Goal: Task Accomplishment & Management: Use online tool/utility

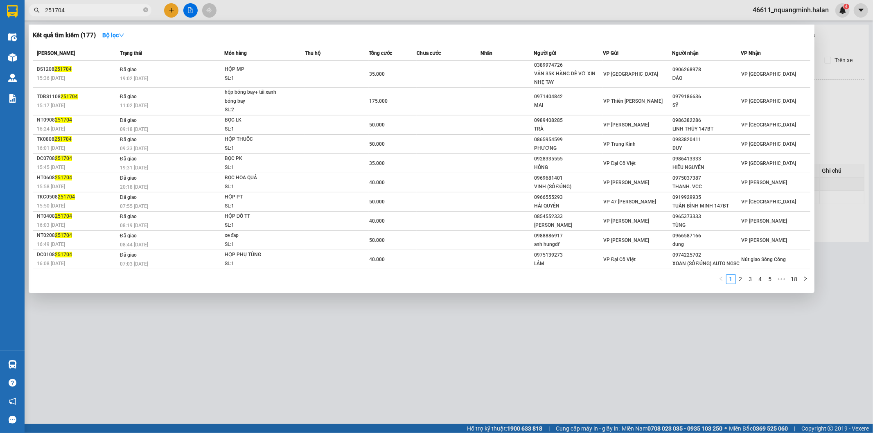
click at [118, 3] on div at bounding box center [436, 216] width 873 height 433
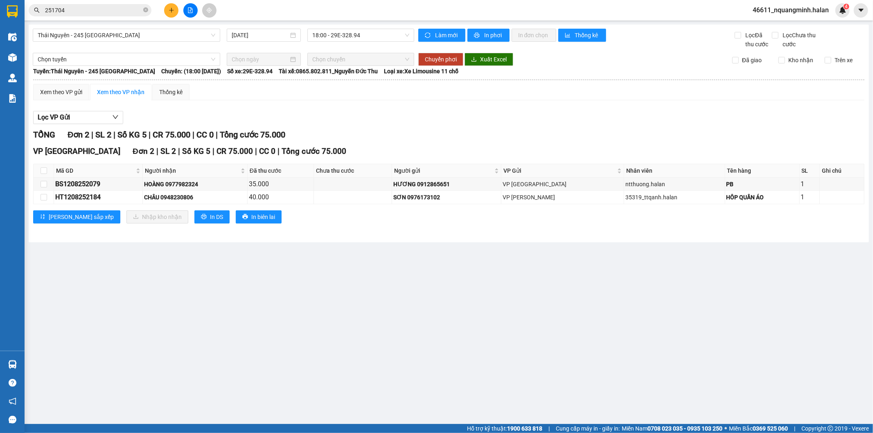
click at [115, 7] on input "251704" at bounding box center [93, 10] width 97 height 9
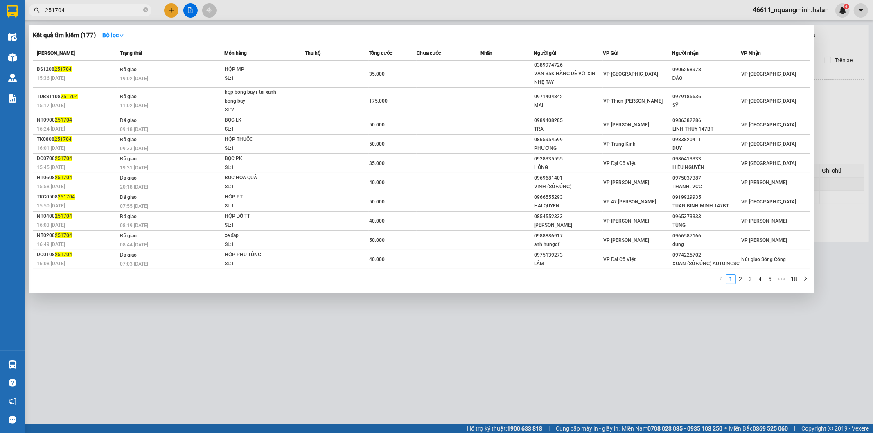
drag, startPoint x: 113, startPoint y: 8, endPoint x: 22, endPoint y: 9, distance: 91.7
click at [27, 8] on div "251704" at bounding box center [80, 10] width 160 height 12
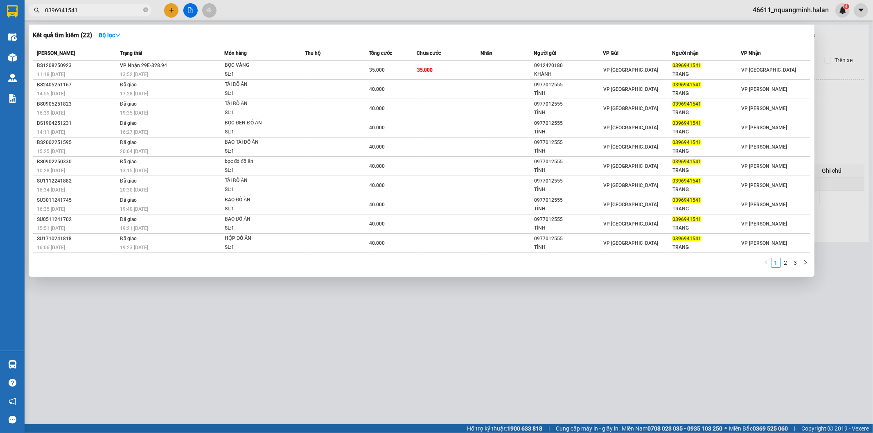
type input "0396941541"
click at [458, 72] on td "35.000" at bounding box center [449, 70] width 64 height 19
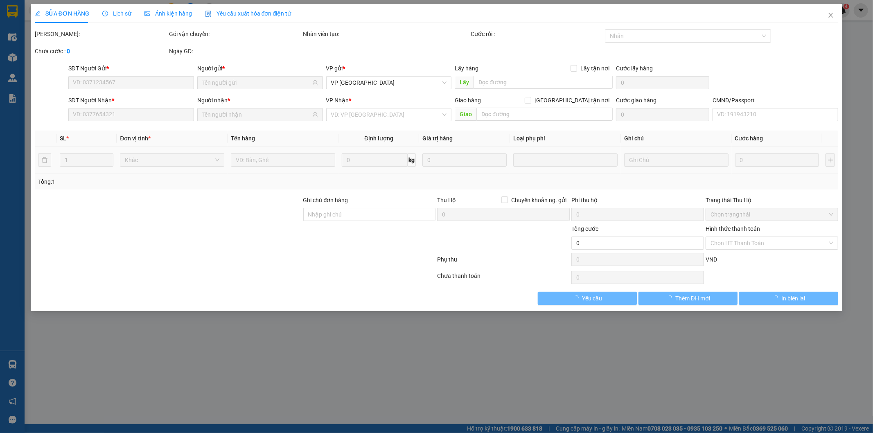
type input "0912420180"
type input "KHÁNH"
type input "0396941541"
type input "TRANG"
type input "35.000"
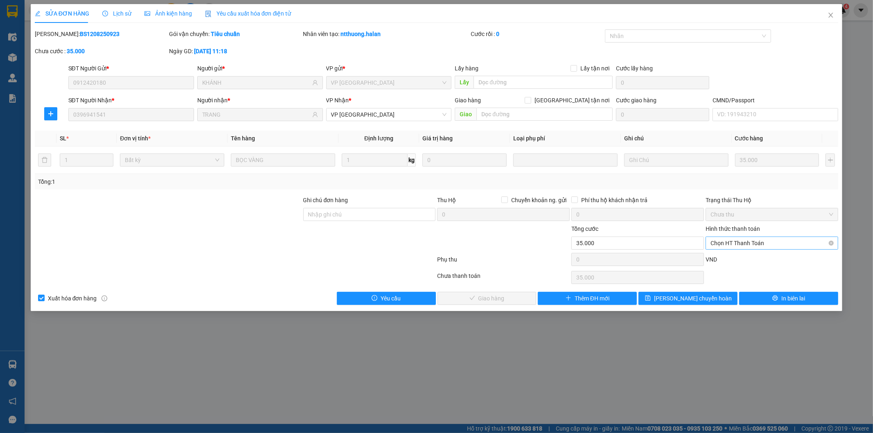
click at [717, 248] on span "Chọn HT Thanh Toán" at bounding box center [772, 243] width 123 height 12
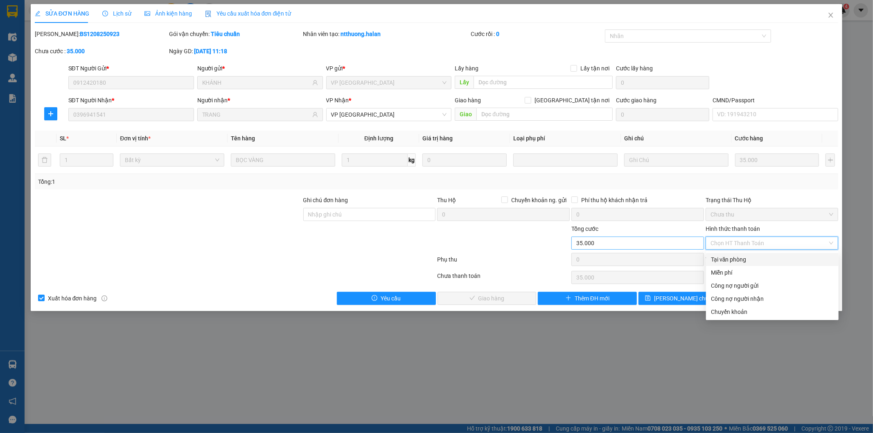
drag, startPoint x: 717, startPoint y: 260, endPoint x: 648, endPoint y: 242, distance: 71.5
click at [714, 260] on div "Tại văn phòng" at bounding box center [772, 259] width 123 height 9
type input "0"
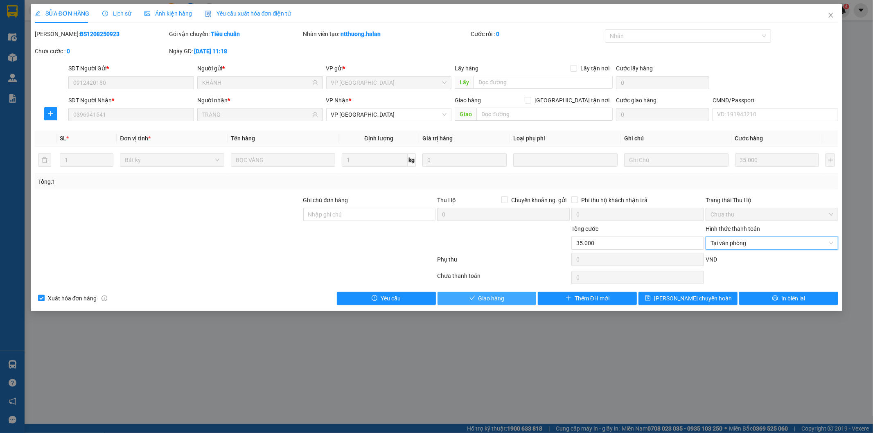
click at [472, 296] on icon "check" at bounding box center [473, 298] width 6 height 6
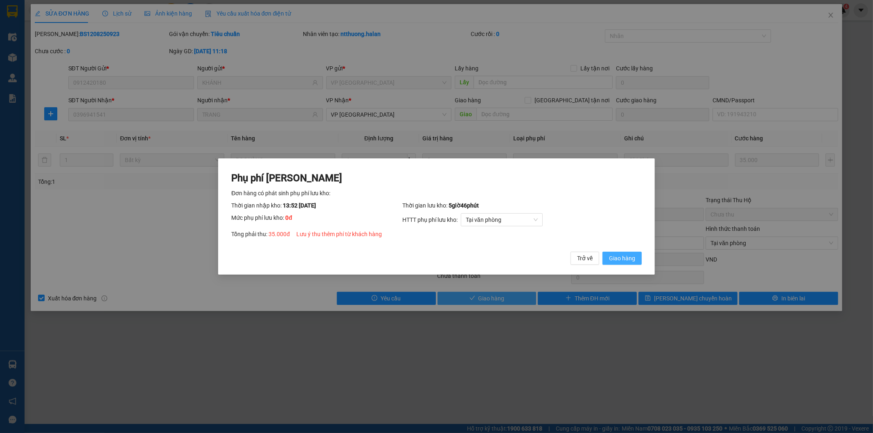
click at [629, 256] on span "Giao hàng" at bounding box center [622, 258] width 26 height 9
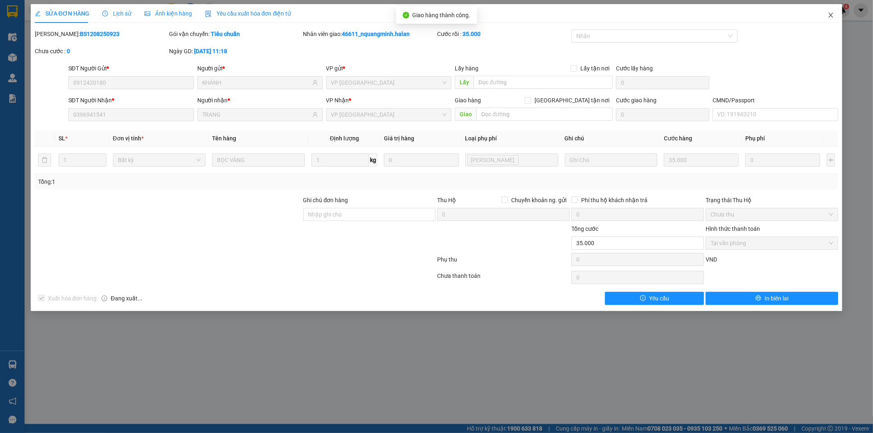
click at [828, 19] on span "Close" at bounding box center [831, 15] width 23 height 23
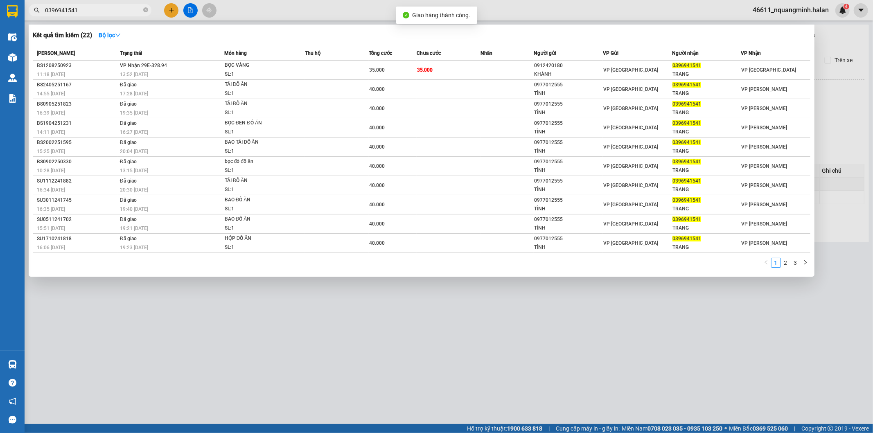
click at [103, 10] on input "0396941541" at bounding box center [93, 10] width 97 height 9
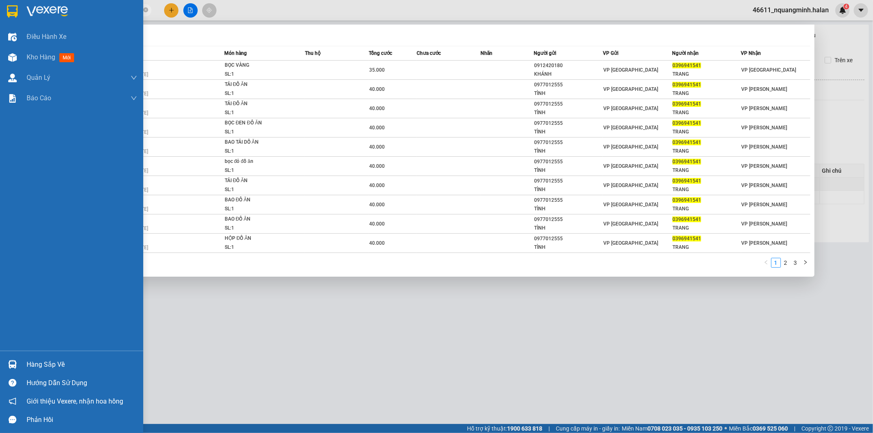
click at [20, 375] on div "Hướng dẫn sử dụng" at bounding box center [71, 383] width 143 height 18
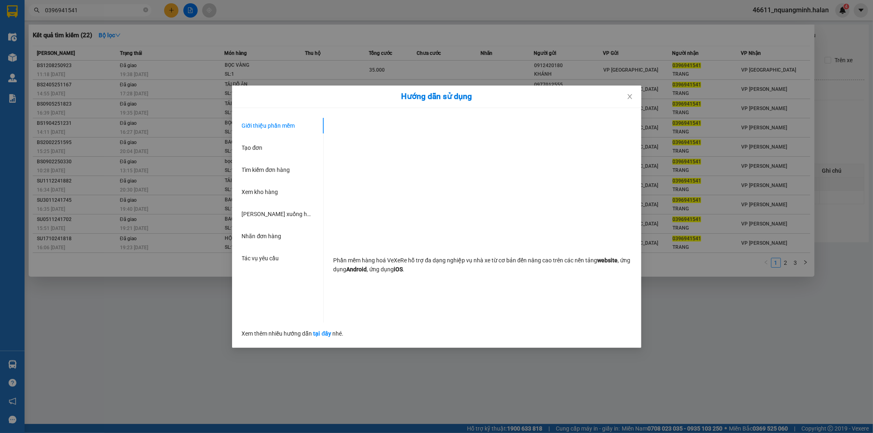
drag, startPoint x: 142, startPoint y: 295, endPoint x: 93, endPoint y: 308, distance: 50.5
click at [141, 296] on div "Hướng dẫn sử dụng Giới thiệu phần mềm Tạo đơn Tìm kiếm đơn hàng Xem kho hàng Lê…" at bounding box center [436, 216] width 873 height 433
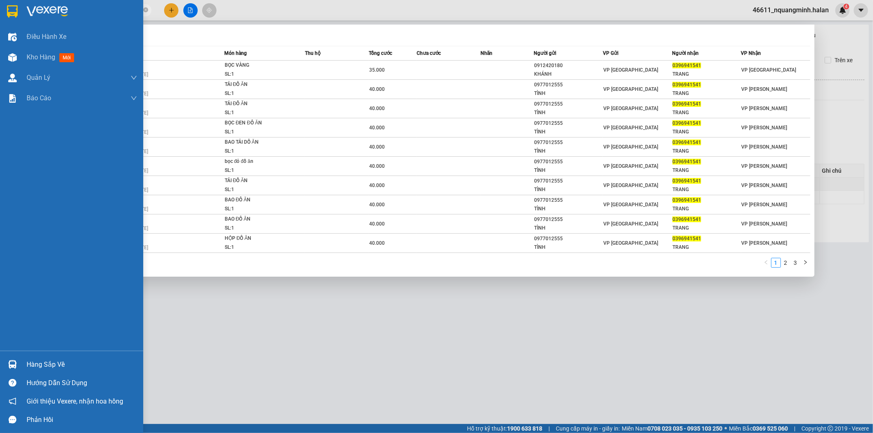
click at [9, 366] on img at bounding box center [12, 364] width 9 height 9
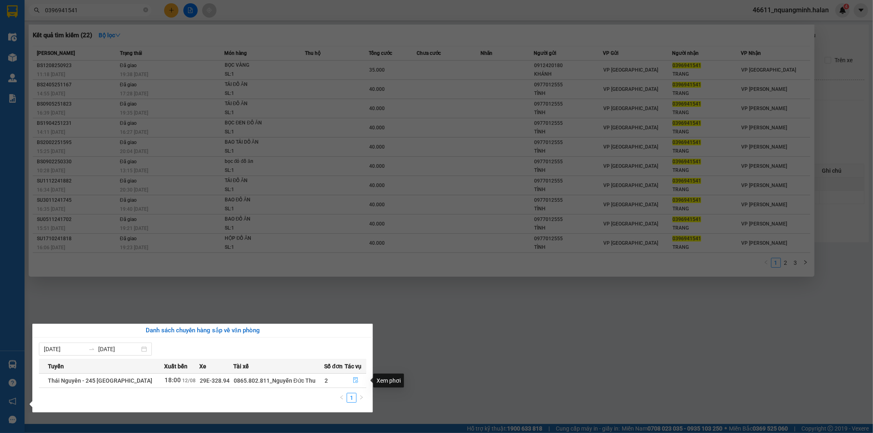
click at [353, 381] on icon "file-done" at bounding box center [356, 380] width 6 height 6
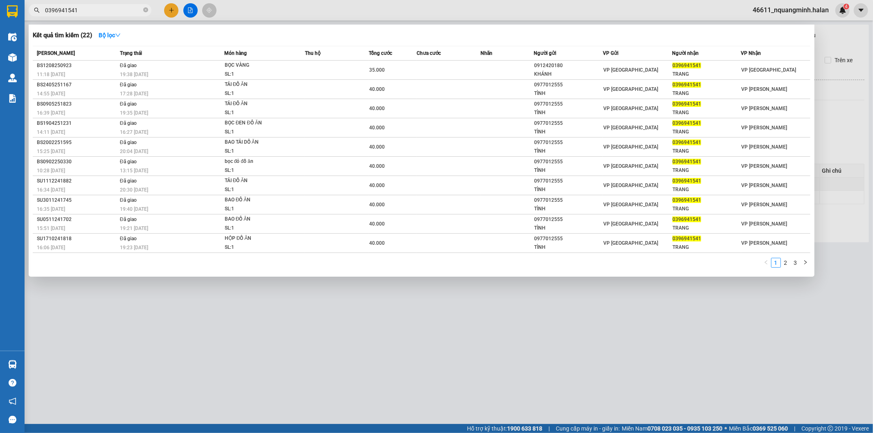
click at [363, 369] on div at bounding box center [436, 216] width 873 height 433
drag, startPoint x: 113, startPoint y: 6, endPoint x: 0, endPoint y: 9, distance: 113.0
click at [2, 9] on section "Kết quả tìm kiếm ( 22 ) Bộ lọc Mã ĐH Trạng thái Món hàng Thu hộ Tổng cước Chưa …" at bounding box center [436, 216] width 873 height 433
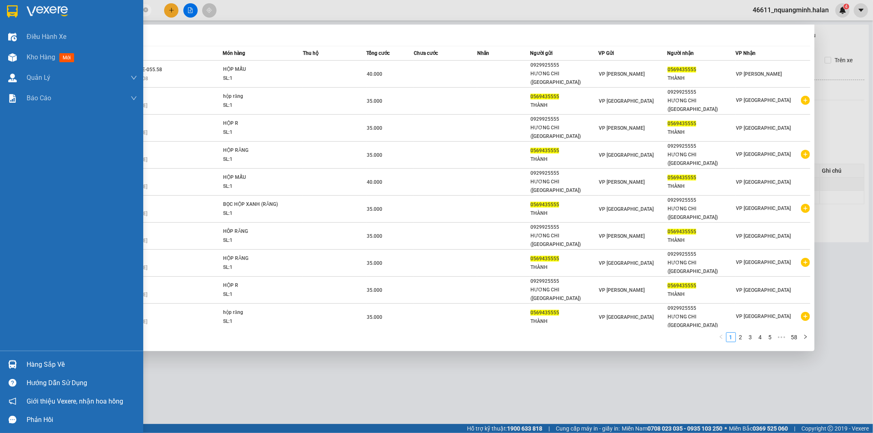
drag, startPoint x: 124, startPoint y: 7, endPoint x: 146, endPoint y: 6, distance: 21.4
click at [0, 6] on section "Kết quả tìm kiếm ( 571 ) Bộ lọc Mã ĐH Trạng thái Món hàng Thu hộ Tổng cước Chưa…" at bounding box center [436, 216] width 873 height 433
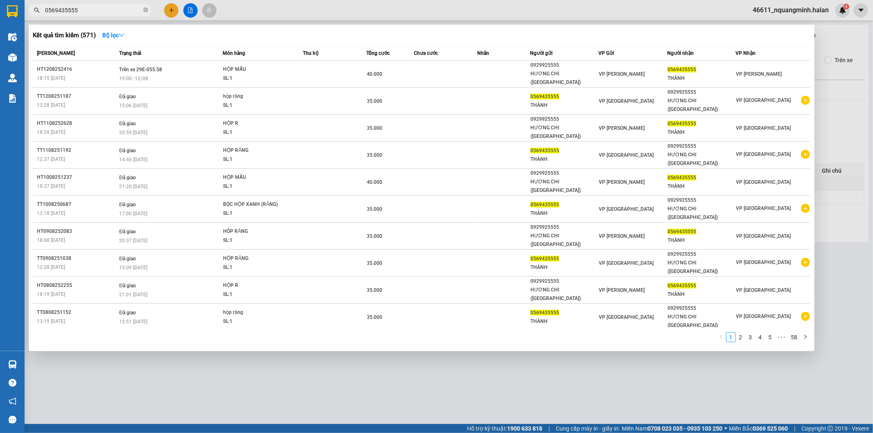
type input "0569435555"
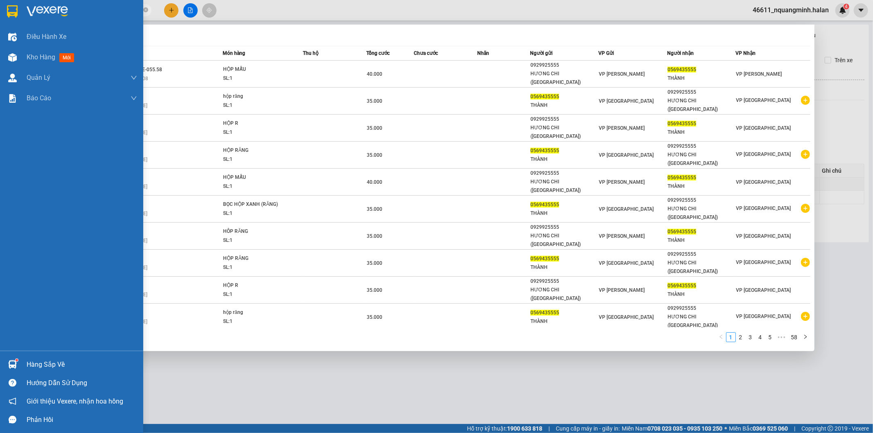
click at [20, 362] on div "Hàng sắp về" at bounding box center [71, 364] width 143 height 18
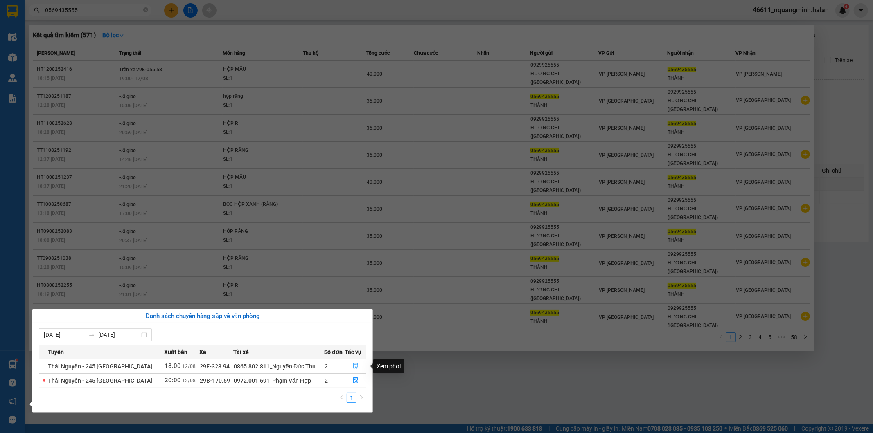
click at [356, 365] on icon "file-done" at bounding box center [356, 366] width 6 height 6
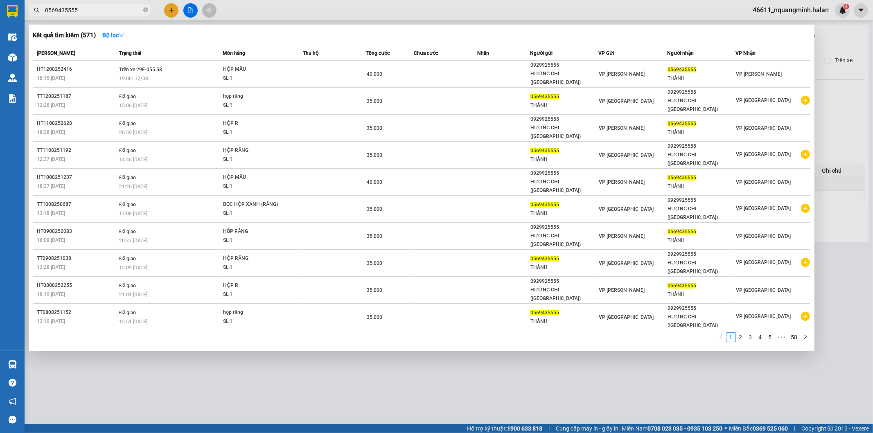
click at [445, 333] on div at bounding box center [436, 216] width 873 height 433
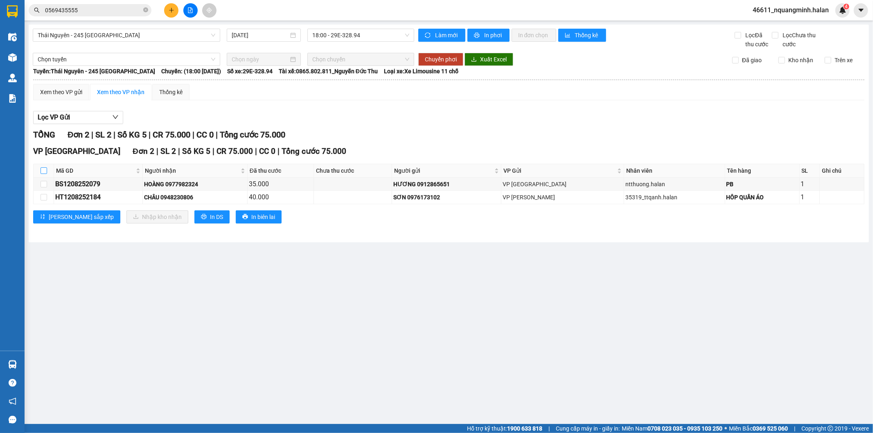
click at [43, 169] on input "checkbox" at bounding box center [44, 170] width 7 height 7
checkbox input "true"
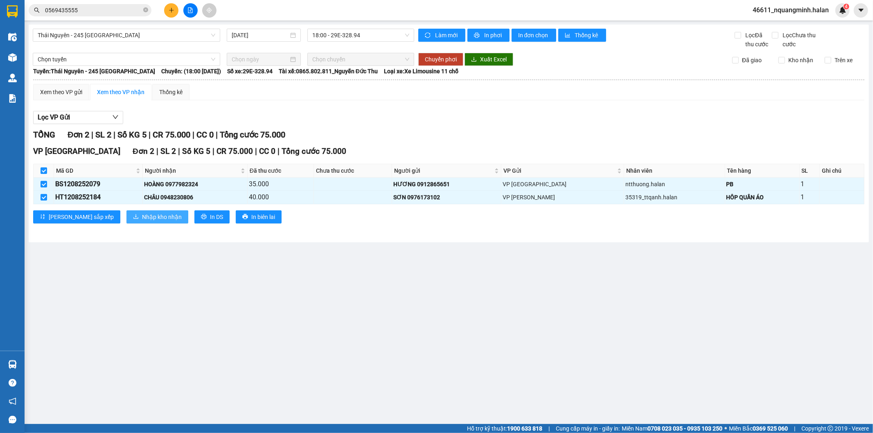
click at [142, 213] on span "Nhập kho nhận" at bounding box center [162, 216] width 40 height 9
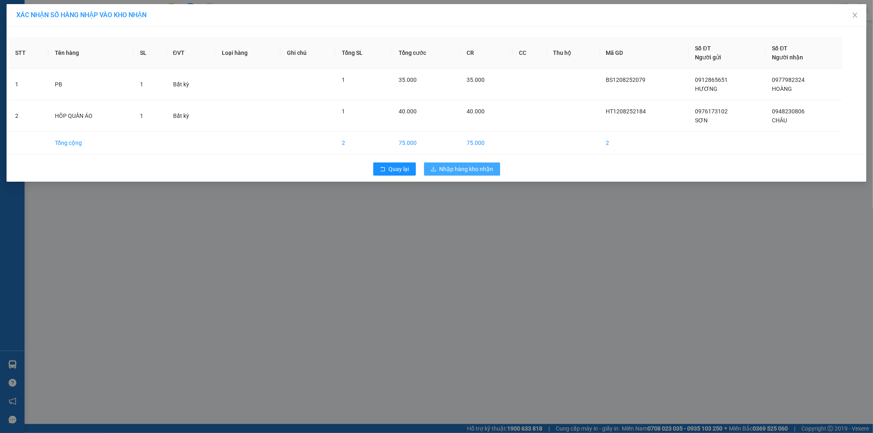
click at [471, 169] on span "Nhập hàng kho nhận" at bounding box center [467, 169] width 54 height 9
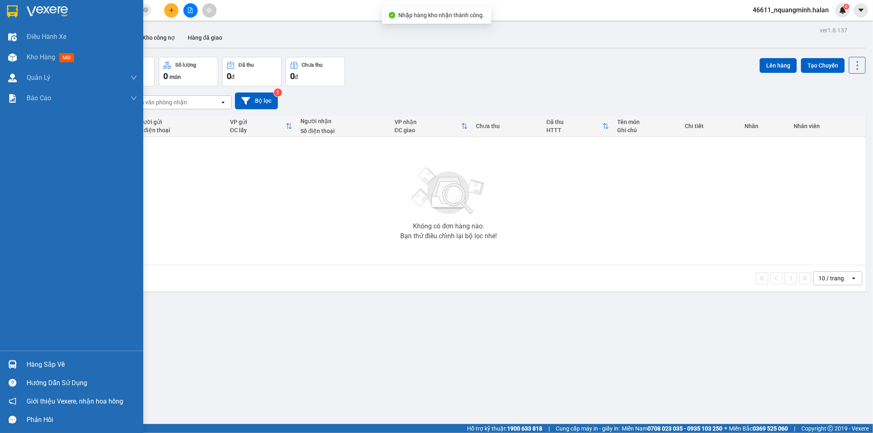
click at [13, 354] on div "Hàng sắp về Hướng dẫn sử dụng Giới thiệu Vexere, nhận hoa hồng Phản hồi" at bounding box center [71, 390] width 143 height 78
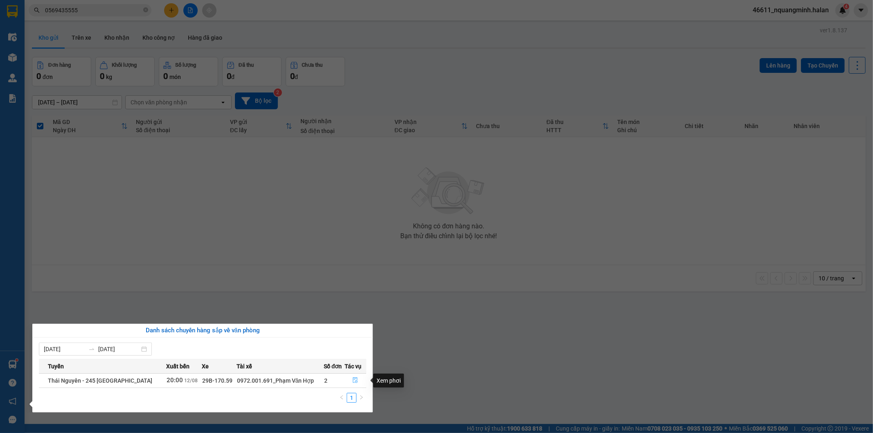
click at [351, 377] on button "button" at bounding box center [355, 380] width 21 height 13
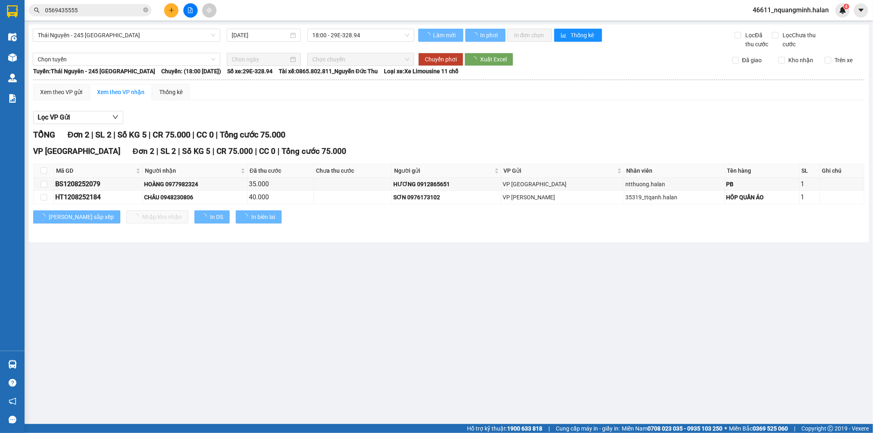
click at [454, 353] on main "[GEOGRAPHIC_DATA] - 245 [GEOGRAPHIC_DATA] [DATE] 18:00 - 29E-328.94 Làm mới In …" at bounding box center [436, 212] width 873 height 424
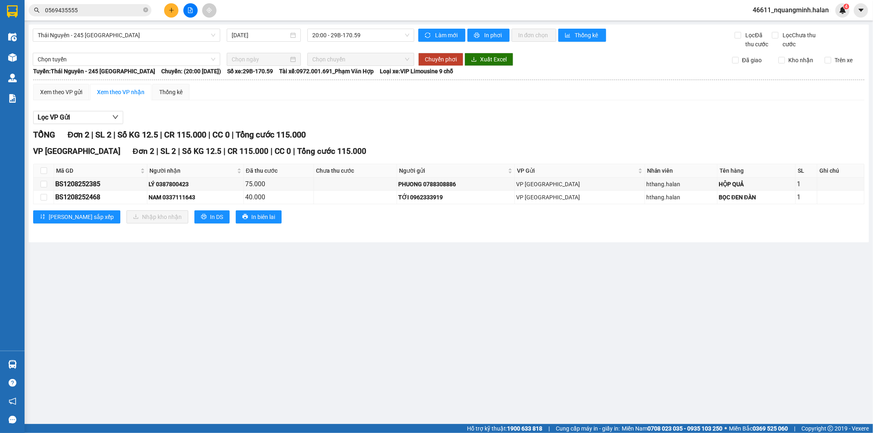
drag, startPoint x: 452, startPoint y: 353, endPoint x: 452, endPoint y: 346, distance: 6.6
click at [452, 352] on main "[GEOGRAPHIC_DATA] - 245 [GEOGRAPHIC_DATA] [DATE] 20:00 - 29B-170.59 Làm mới In …" at bounding box center [436, 212] width 873 height 424
drag, startPoint x: 118, startPoint y: 181, endPoint x: 52, endPoint y: 186, distance: 65.7
click at [52, 186] on tr "BS1208252385 LÝ 0387800423 75.000 PHUONG 0788308886 VP [GEOGRAPHIC_DATA]halan H…" at bounding box center [449, 184] width 831 height 13
copy tr "BS1208252385"
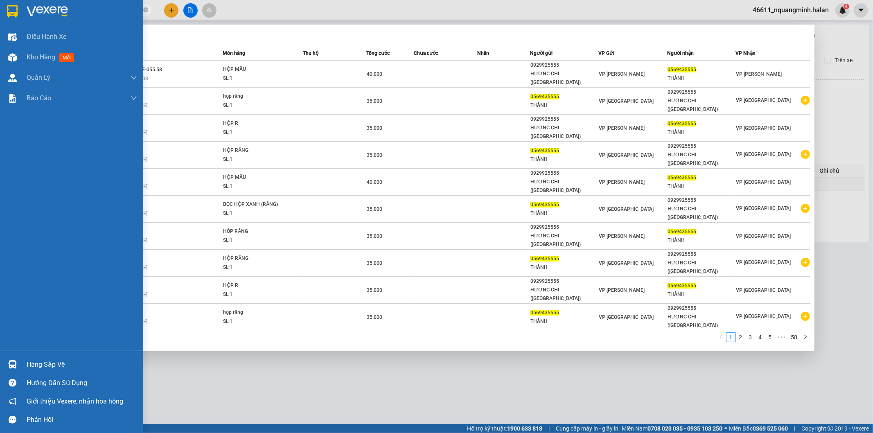
paste input "BS120825238"
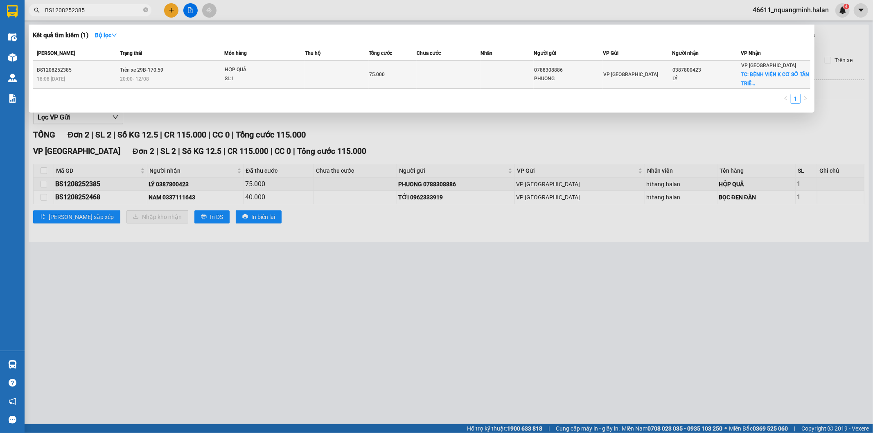
type input "BS1208252385"
click at [408, 65] on td "75.000" at bounding box center [393, 75] width 48 height 28
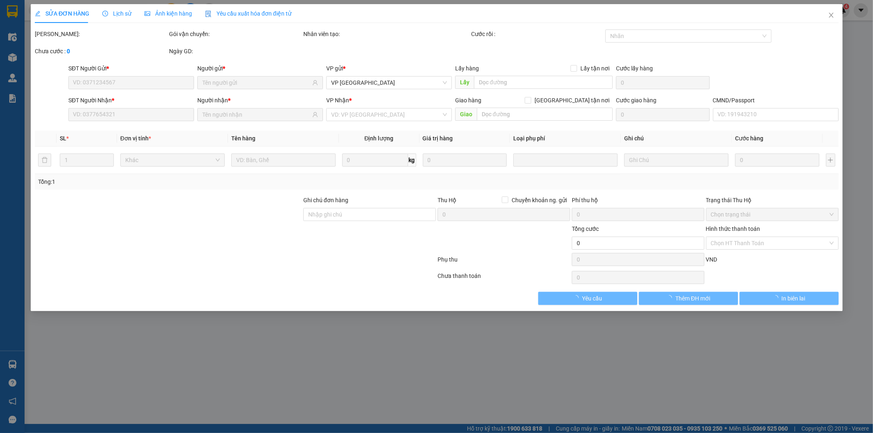
type input "0788308886"
type input "PHUONG"
type input "0387800423"
type input "LÝ"
checkbox input "true"
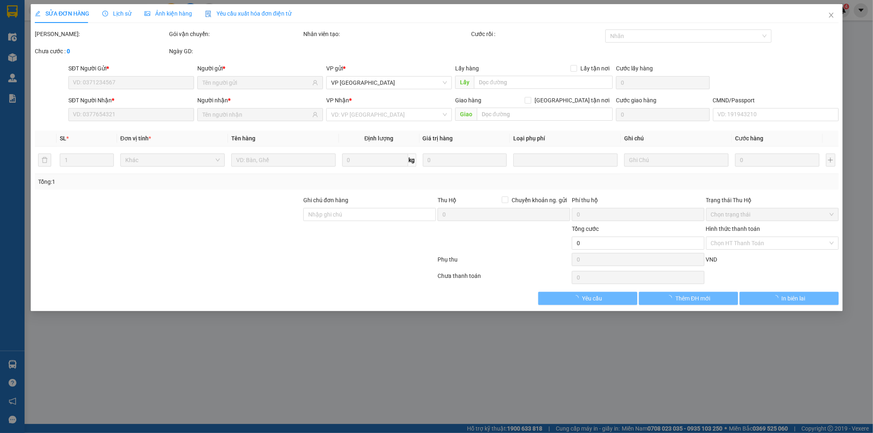
type input "BỆNH VIỆN K CƠ SỞ [GEOGRAPHIC_DATA], 30 Đ. [GEOGRAPHIC_DATA], [GEOGRAPHIC_DATA]…"
type input "35.000"
type input "MAI SHIP SỚM"
type input "75.000"
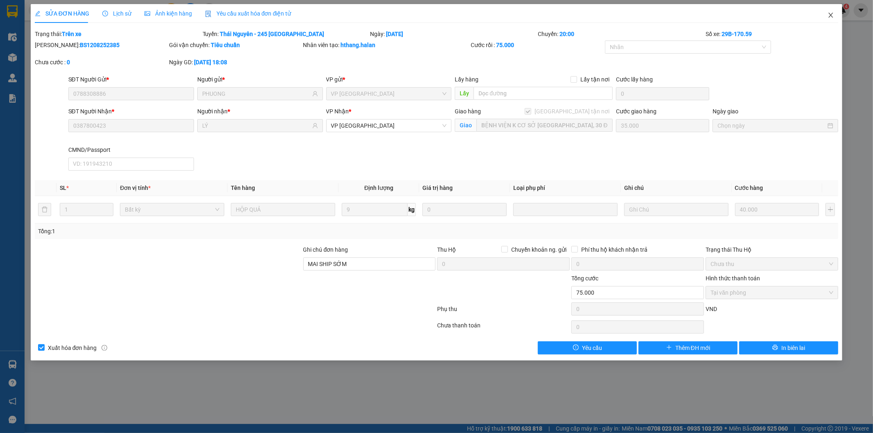
click at [834, 14] on icon "close" at bounding box center [831, 15] width 7 height 7
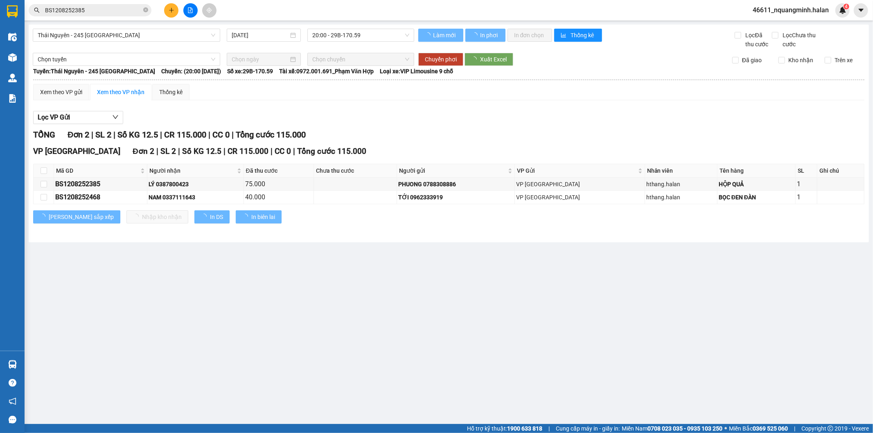
click at [255, 257] on main "[GEOGRAPHIC_DATA] - 245 [GEOGRAPHIC_DATA] [DATE] 20:00 - 29B-170.59 Làm mới In …" at bounding box center [436, 212] width 873 height 424
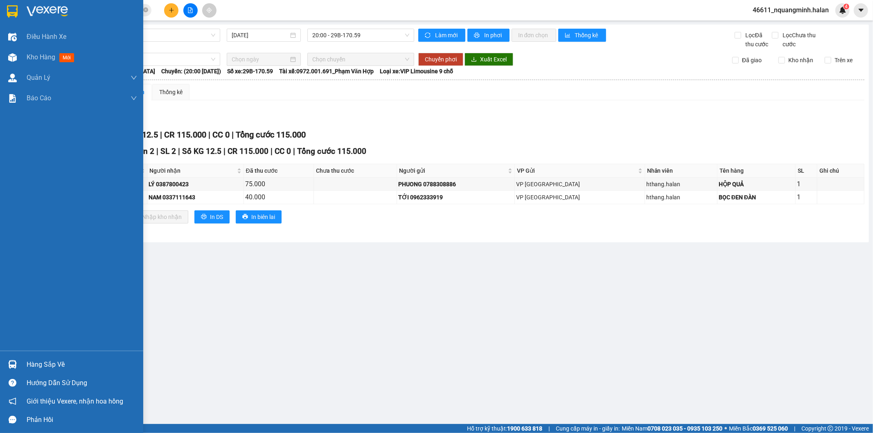
click at [16, 354] on div "Hàng sắp về Hướng dẫn sử dụng Giới thiệu Vexere, nhận hoa hồng Phản hồi" at bounding box center [71, 390] width 143 height 78
click at [18, 358] on div at bounding box center [12, 364] width 14 height 14
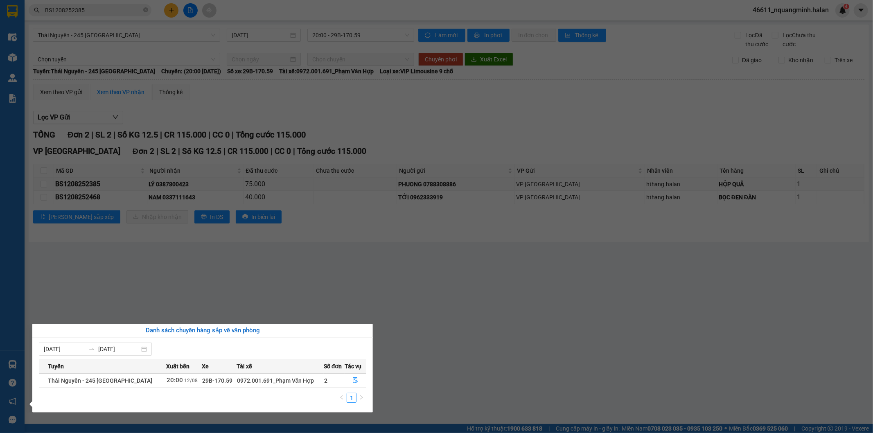
click at [341, 278] on section "Kết quả tìm kiếm ( 1 ) Bộ lọc Mã ĐH Trạng thái Món hàng Thu hộ Tổng cước Chưa c…" at bounding box center [436, 216] width 873 height 433
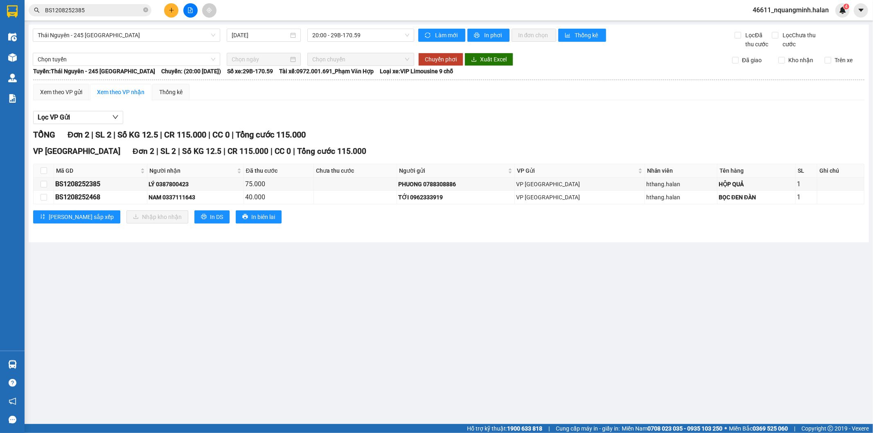
drag, startPoint x: 78, startPoint y: 342, endPoint x: 96, endPoint y: 351, distance: 20.5
click at [78, 343] on main "[GEOGRAPHIC_DATA] - 245 [GEOGRAPHIC_DATA] [DATE] 20:00 - 29B-170.59 Làm mới In …" at bounding box center [436, 212] width 873 height 424
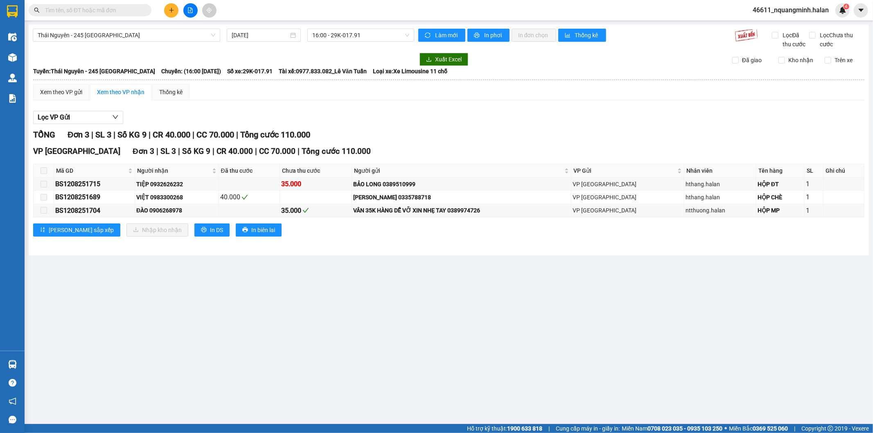
drag, startPoint x: 116, startPoint y: 13, endPoint x: 115, endPoint y: 19, distance: 6.8
click at [116, 13] on input "text" at bounding box center [93, 10] width 97 height 9
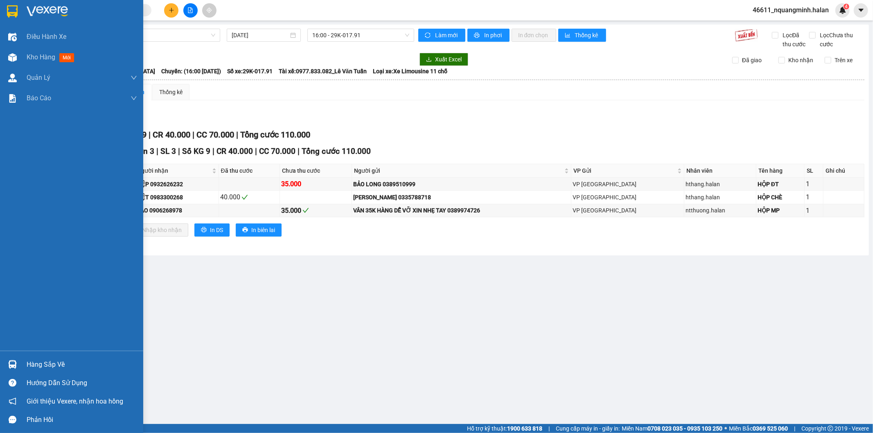
click at [13, 368] on img at bounding box center [12, 364] width 9 height 9
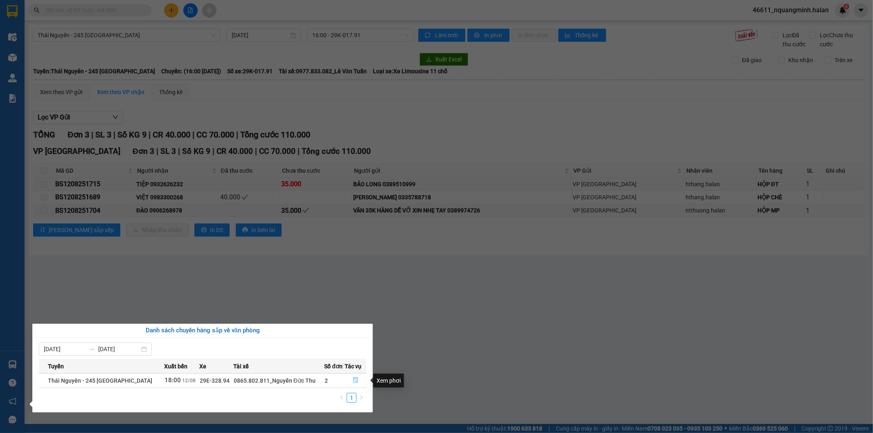
click at [359, 381] on button "button" at bounding box center [355, 380] width 21 height 13
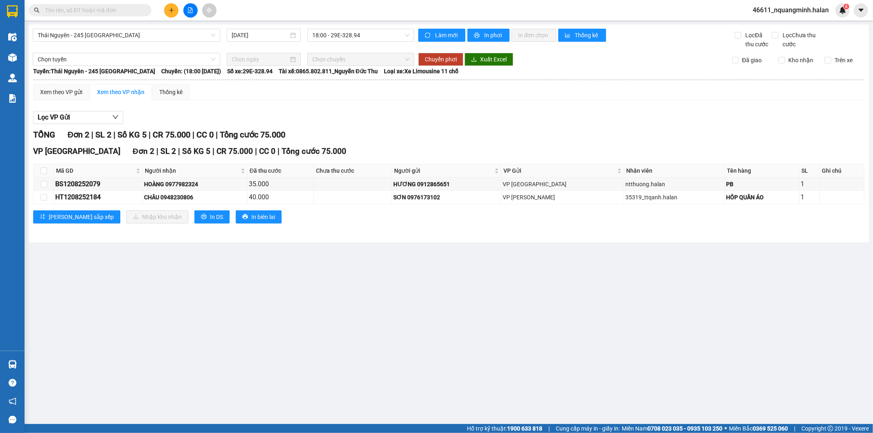
drag, startPoint x: 270, startPoint y: 278, endPoint x: 306, endPoint y: 190, distance: 94.7
click at [271, 277] on main "Thái Nguyên - 245 Quang Trung 12/08/2025 18:00 - 29E-328.94 Làm mới In phơi In …" at bounding box center [436, 212] width 873 height 424
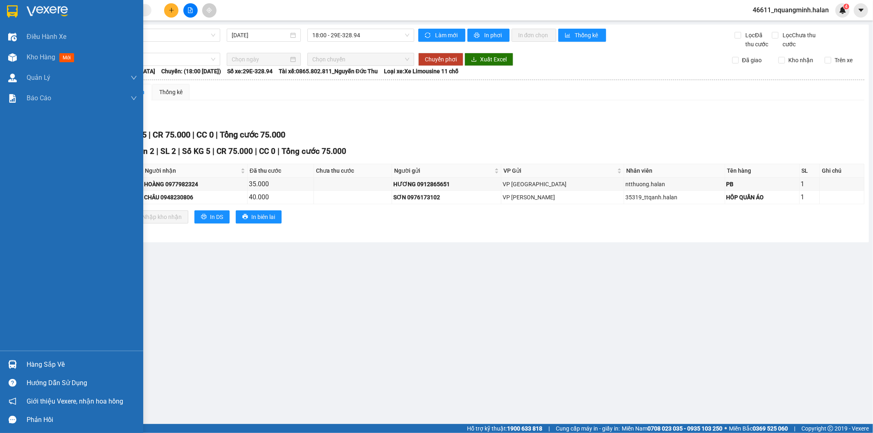
click at [27, 370] on div "Hàng sắp về" at bounding box center [82, 365] width 111 height 12
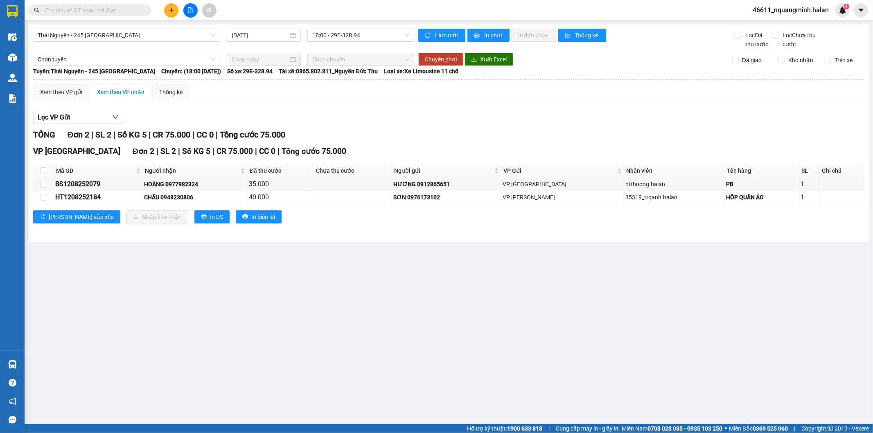
drag, startPoint x: 249, startPoint y: 237, endPoint x: 86, endPoint y: 215, distance: 163.6
click at [248, 237] on section "Kết quả tìm kiếm ( 0 ) Bộ lọc No Data 46611_nquangminh.halan 4 Điều hành xe Kho…" at bounding box center [436, 216] width 873 height 433
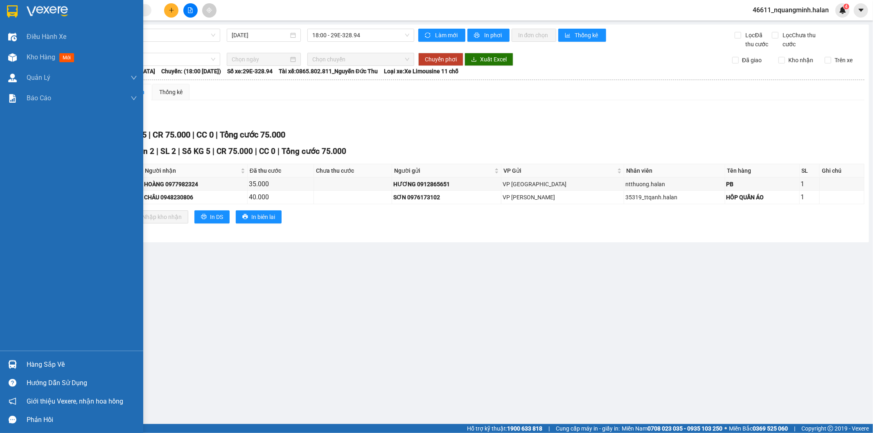
click at [33, 356] on div "Hàng sắp về" at bounding box center [71, 364] width 143 height 18
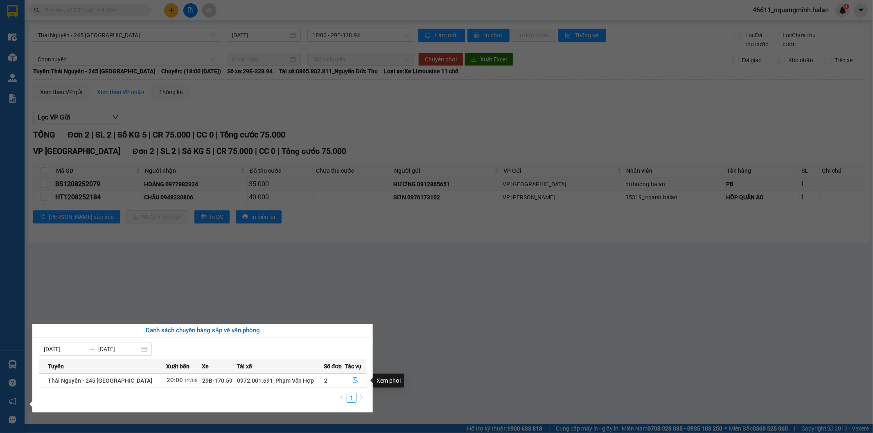
click at [356, 383] on icon "file-done" at bounding box center [356, 380] width 6 height 6
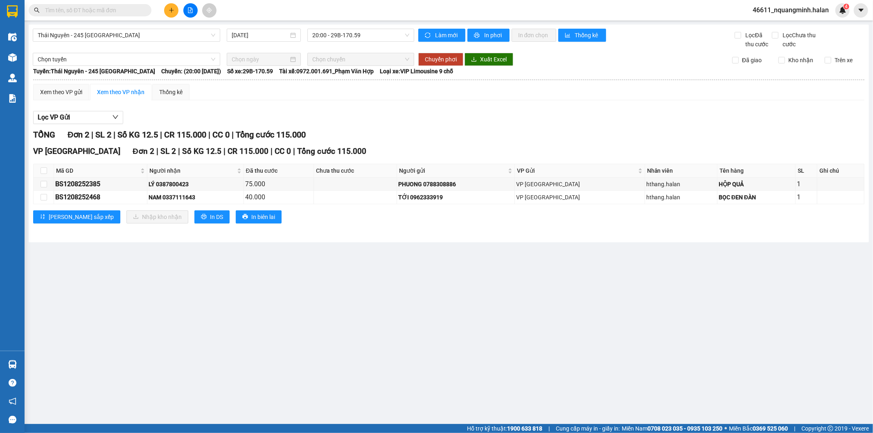
click at [335, 357] on main "Thái Nguyên - 245 Quang Trung 12/08/2025 20:00 - 29B-170.59 Làm mới In phơi In …" at bounding box center [436, 212] width 873 height 424
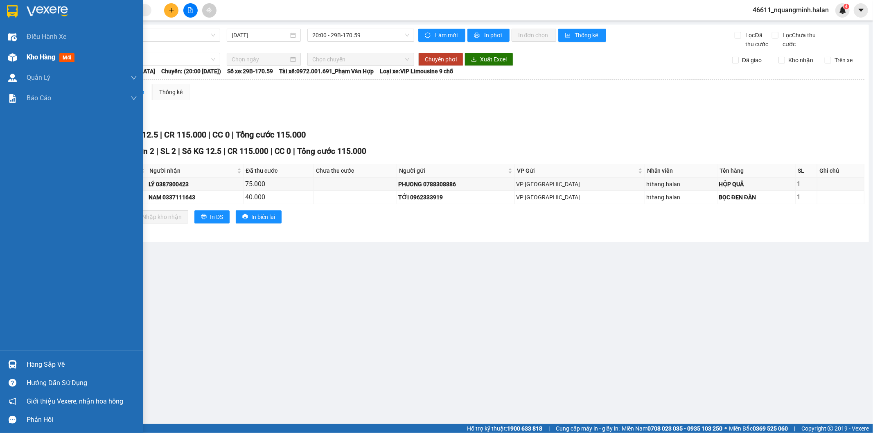
click at [5, 54] on div at bounding box center [12, 57] width 14 height 14
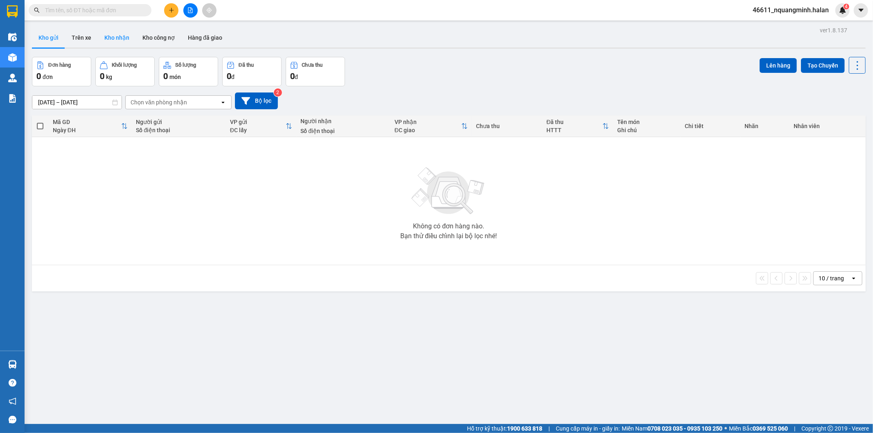
click at [124, 38] on button "Kho nhận" at bounding box center [117, 38] width 38 height 20
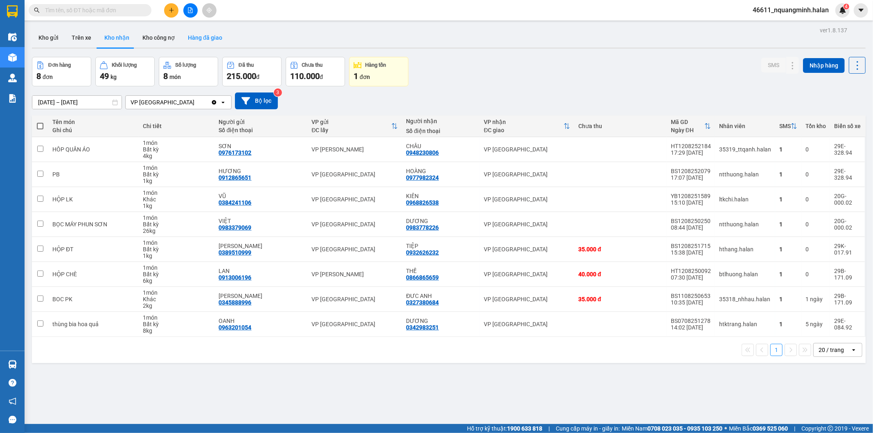
click at [206, 43] on button "Hàng đã giao" at bounding box center [204, 38] width 47 height 20
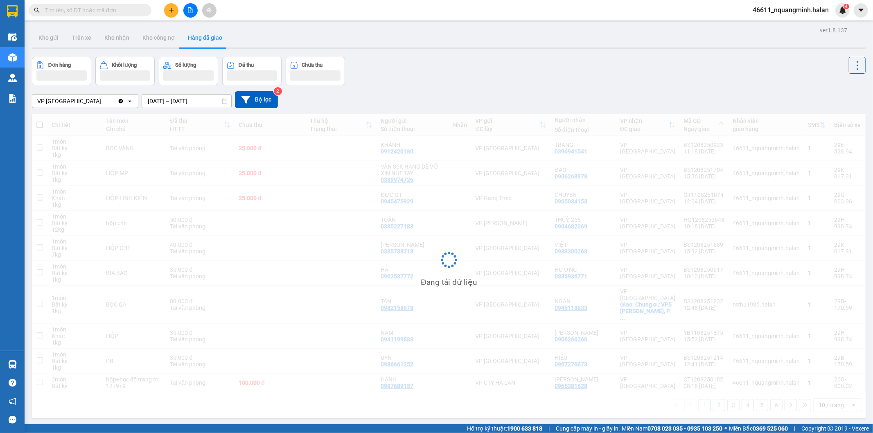
click at [171, 104] on input "10/08/2025 – 12/08/2025" at bounding box center [186, 101] width 89 height 13
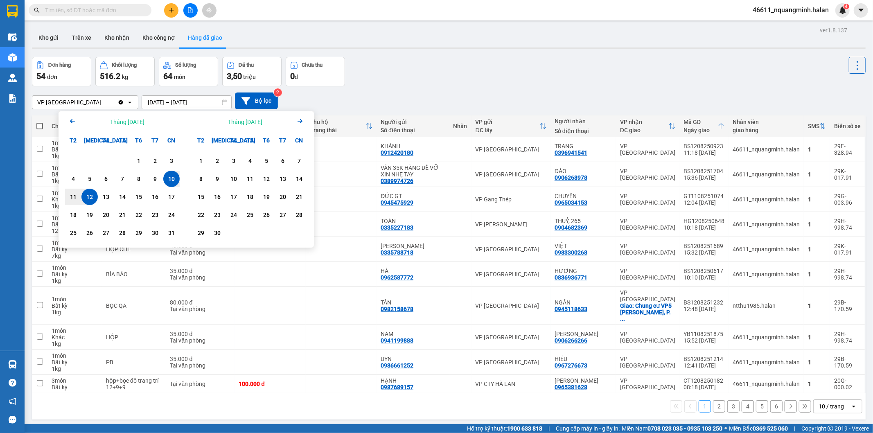
click at [88, 198] on div "12" at bounding box center [89, 197] width 11 height 10
type input "12/08/2025 – 12/08/2025"
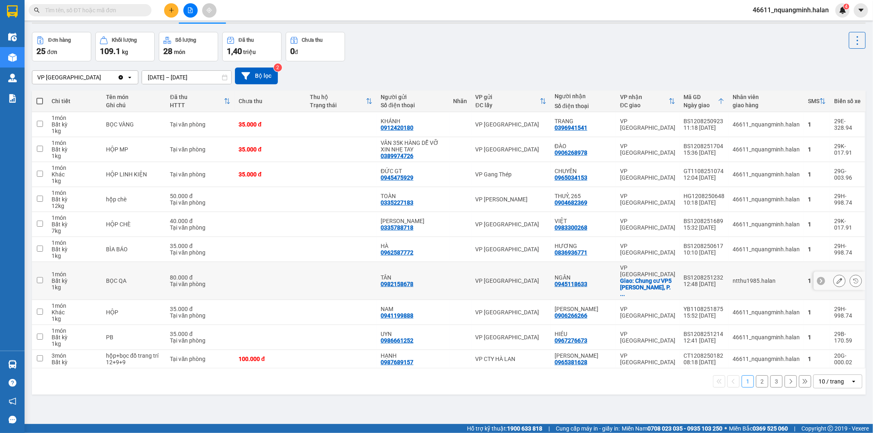
scroll to position [38, 0]
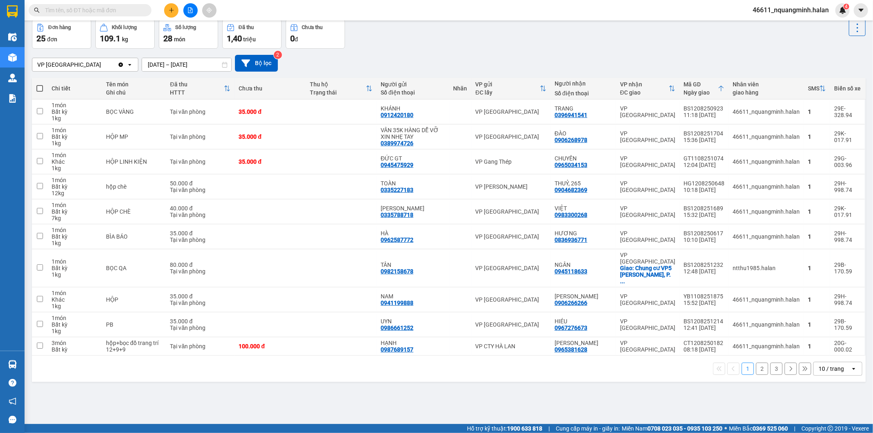
drag, startPoint x: 830, startPoint y: 47, endPoint x: 366, endPoint y: 297, distance: 527.6
click at [362, 411] on div "ver 1.8.137 Kho gửi Trên xe Kho nhận Kho công nợ Hàng đã giao Đơn hàng 25 đơn K…" at bounding box center [449, 203] width 841 height 433
